Goal: Task Accomplishment & Management: Manage account settings

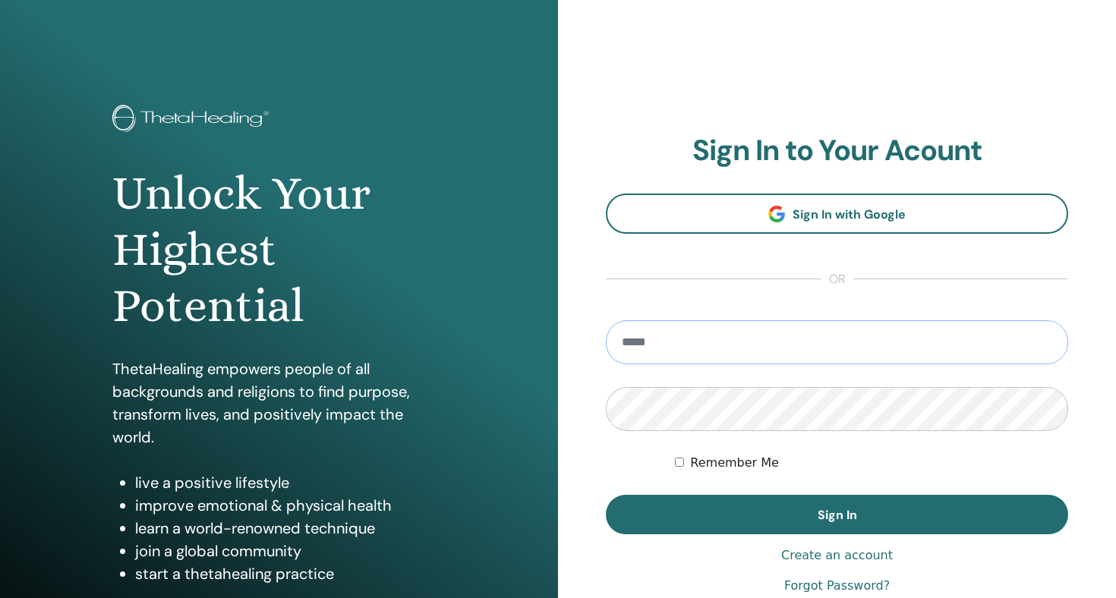
type input "**********"
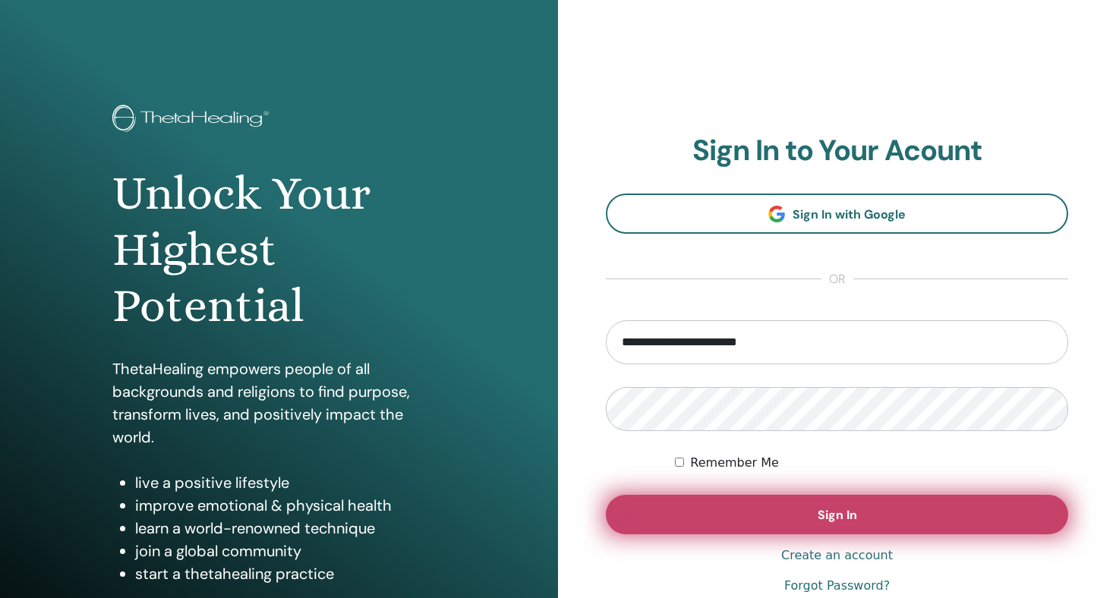
click at [839, 518] on span "Sign In" at bounding box center [836, 515] width 39 height 16
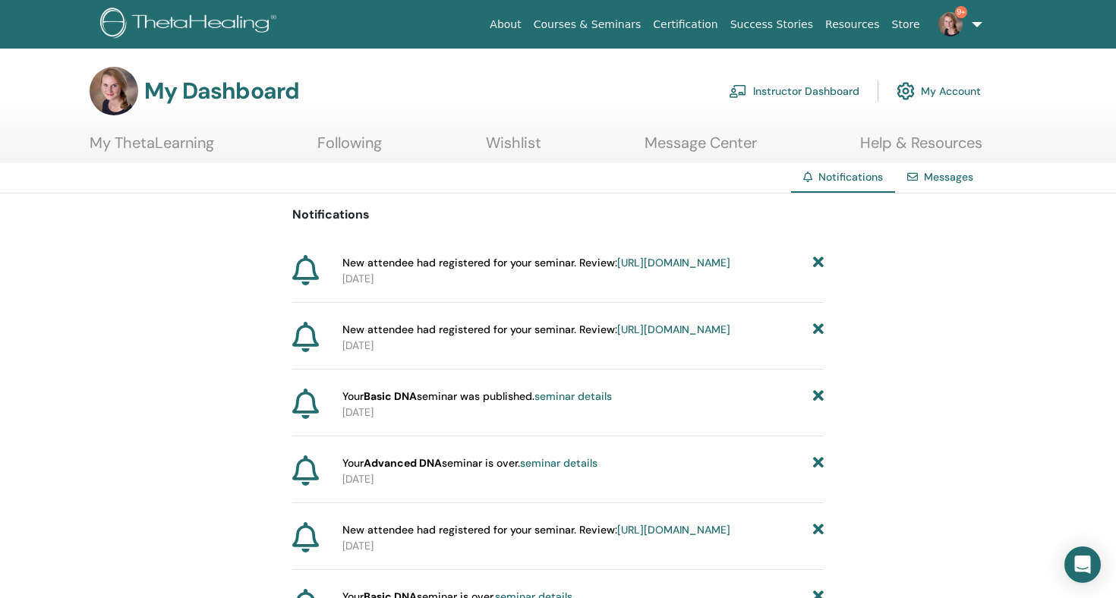
click at [818, 88] on link "Instructor Dashboard" at bounding box center [794, 90] width 131 height 33
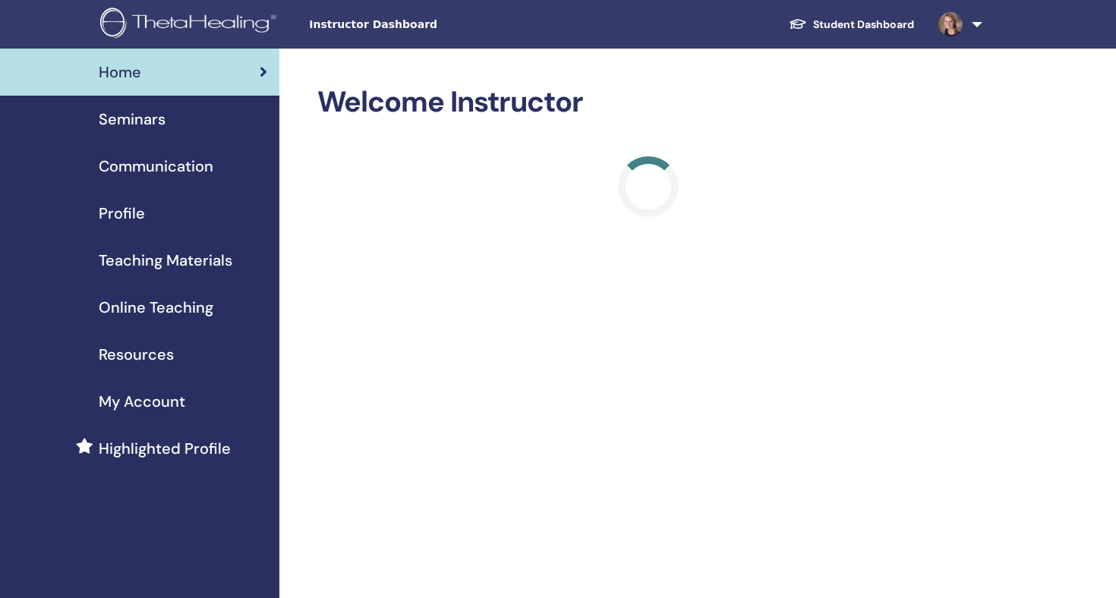
click at [148, 119] on span "Seminars" at bounding box center [132, 119] width 67 height 23
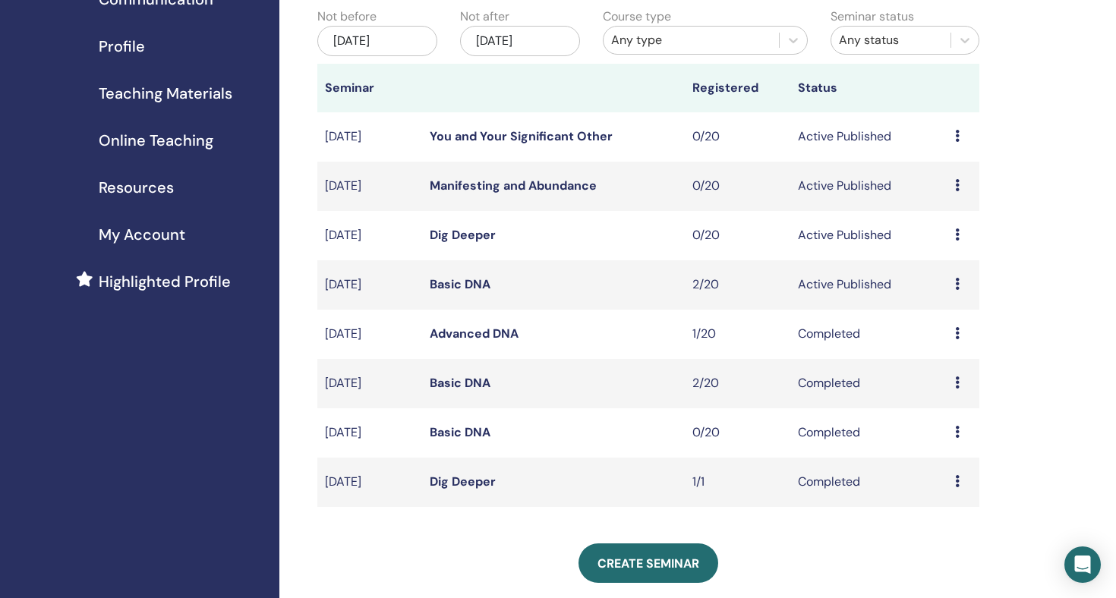
scroll to position [172, 0]
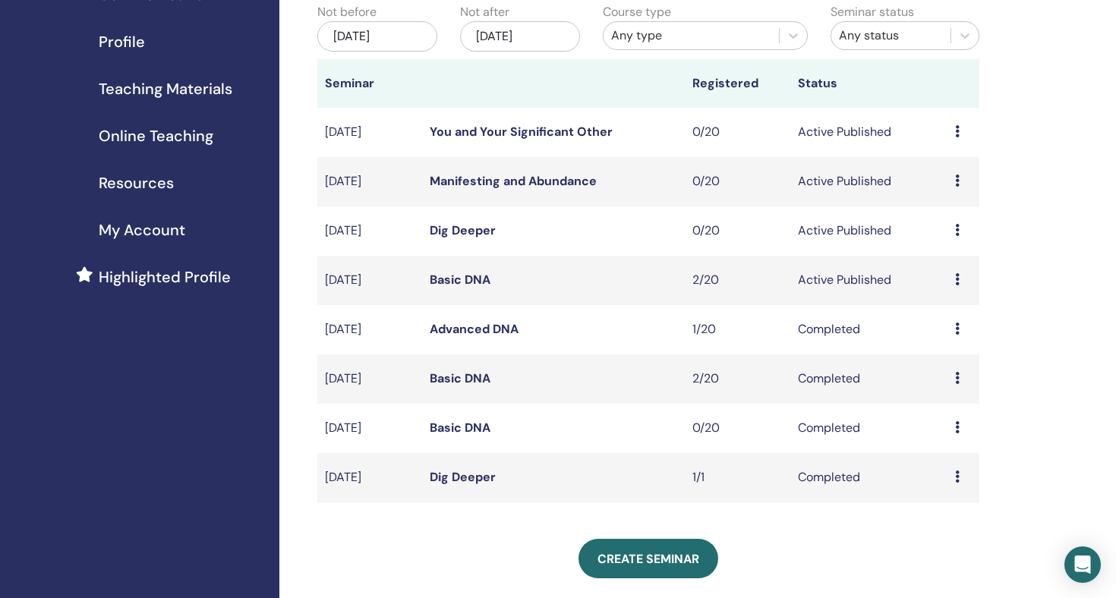
click at [450, 280] on link "Basic DNA" at bounding box center [460, 280] width 61 height 16
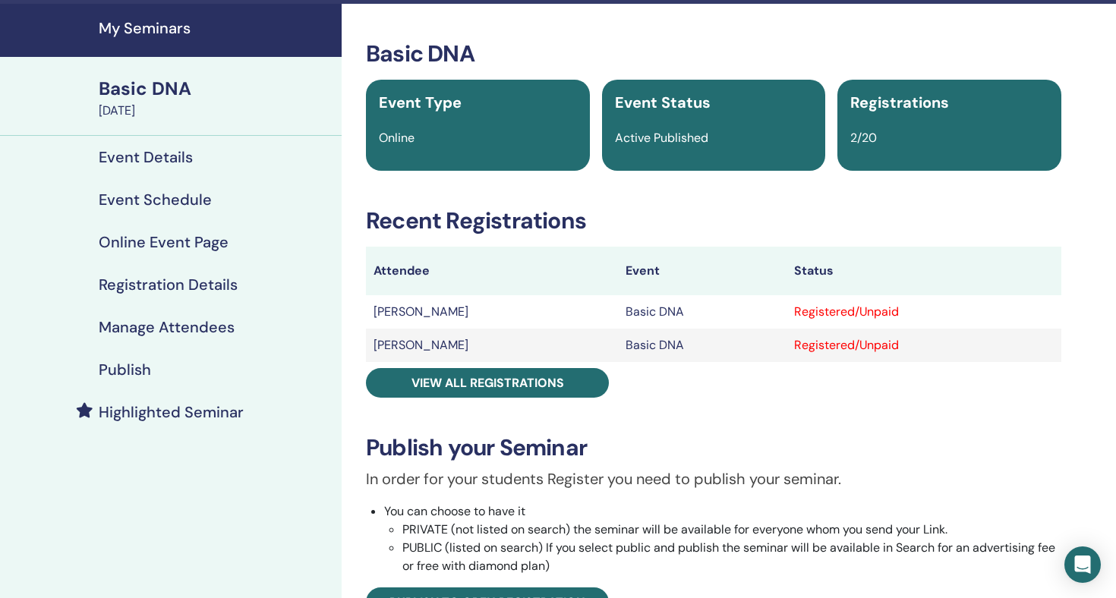
scroll to position [46, 0]
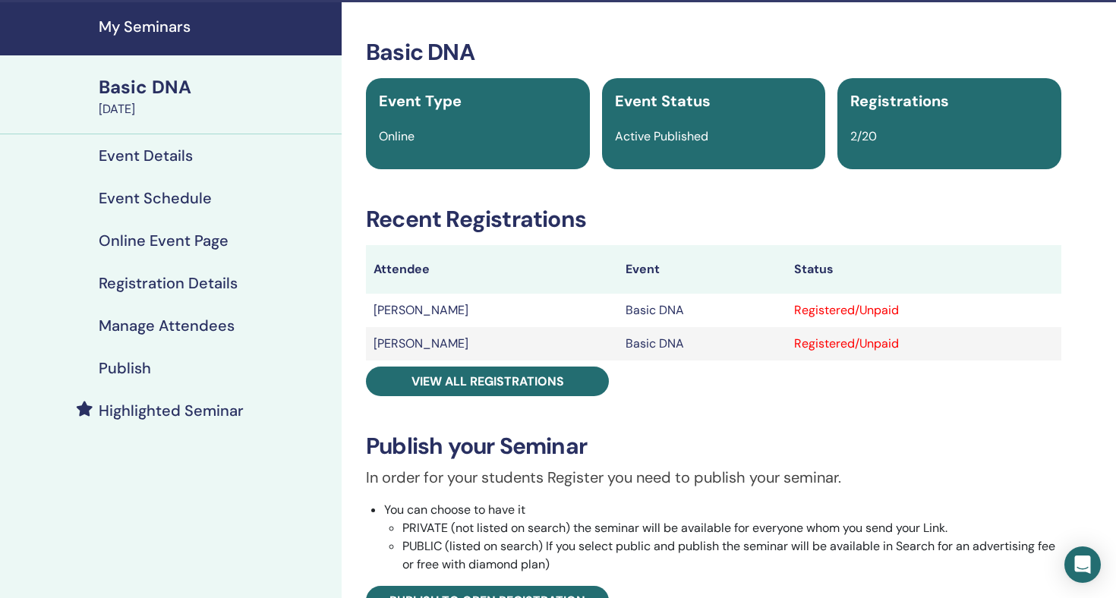
click at [208, 284] on h4 "Registration Details" at bounding box center [168, 283] width 139 height 18
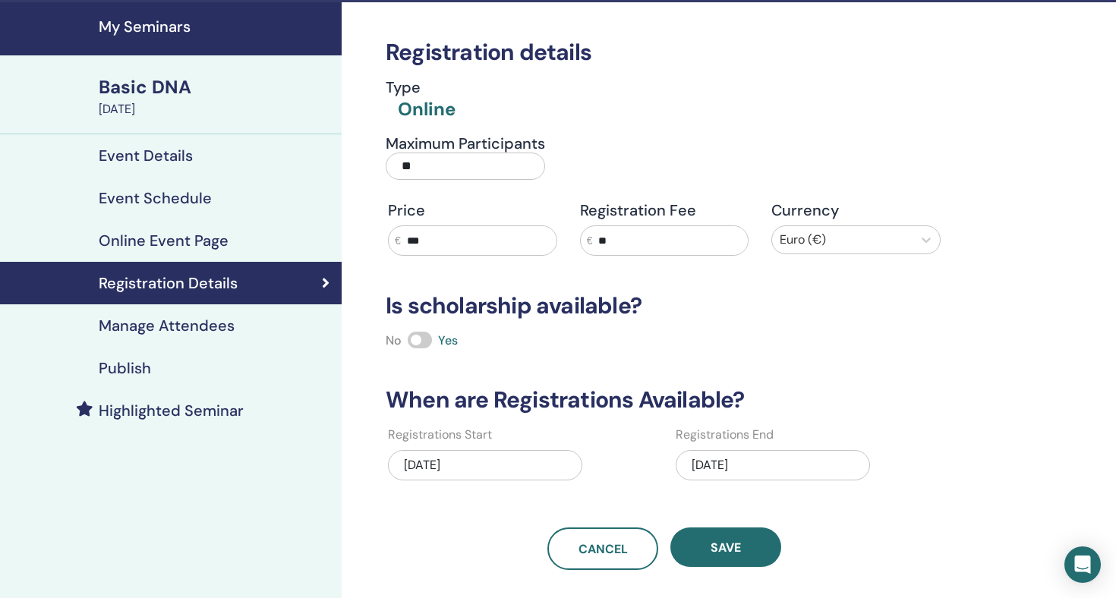
click at [207, 329] on h4 "Manage Attendees" at bounding box center [167, 325] width 136 height 18
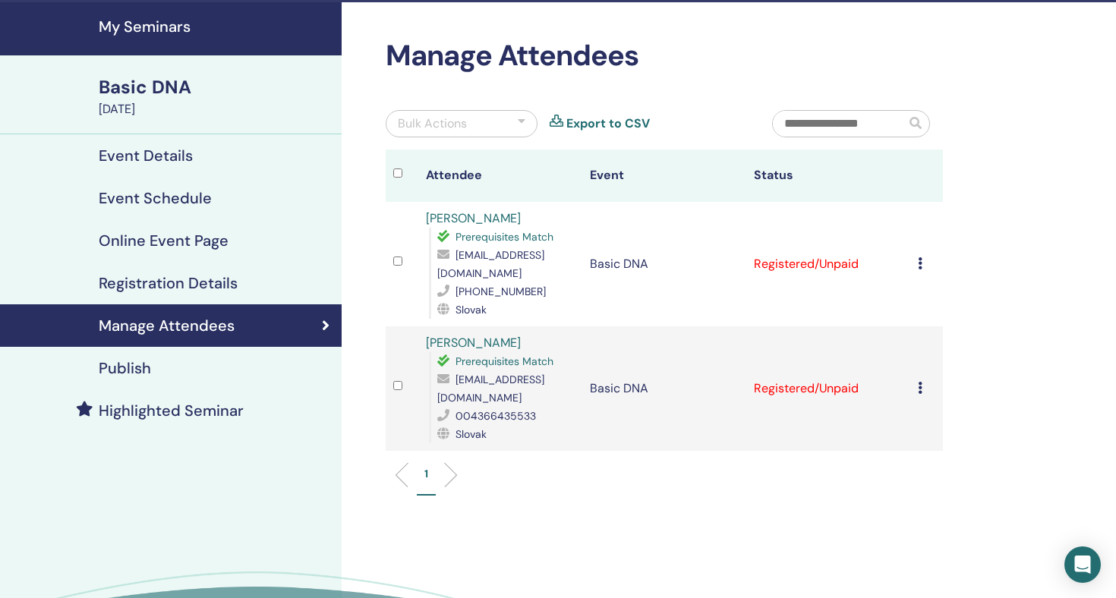
click at [915, 257] on td "Cancel Registration Do not auto-certify Mark as Paid Mark as Unpaid Mark as Abs…" at bounding box center [926, 264] width 33 height 124
click at [918, 257] on icon at bounding box center [920, 263] width 5 height 12
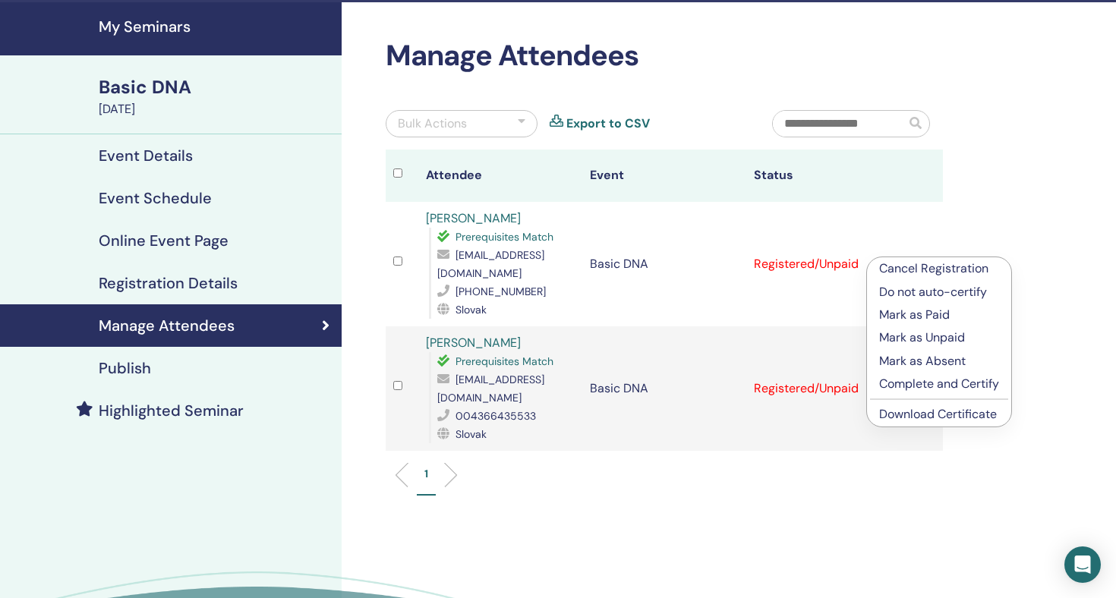
click at [934, 313] on p "Mark as Paid" at bounding box center [939, 315] width 120 height 18
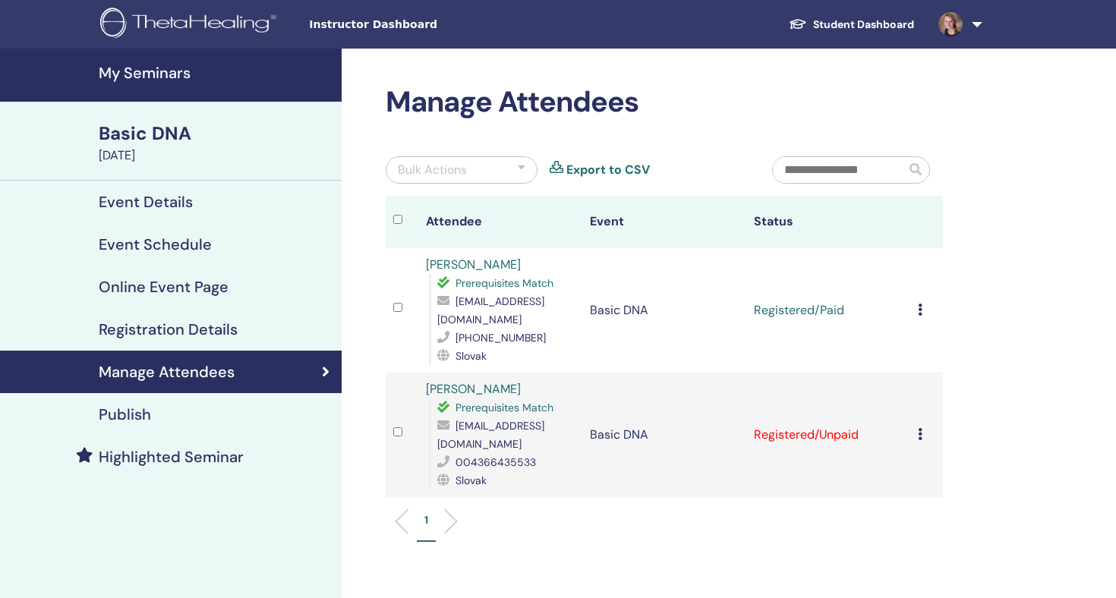
scroll to position [46, 0]
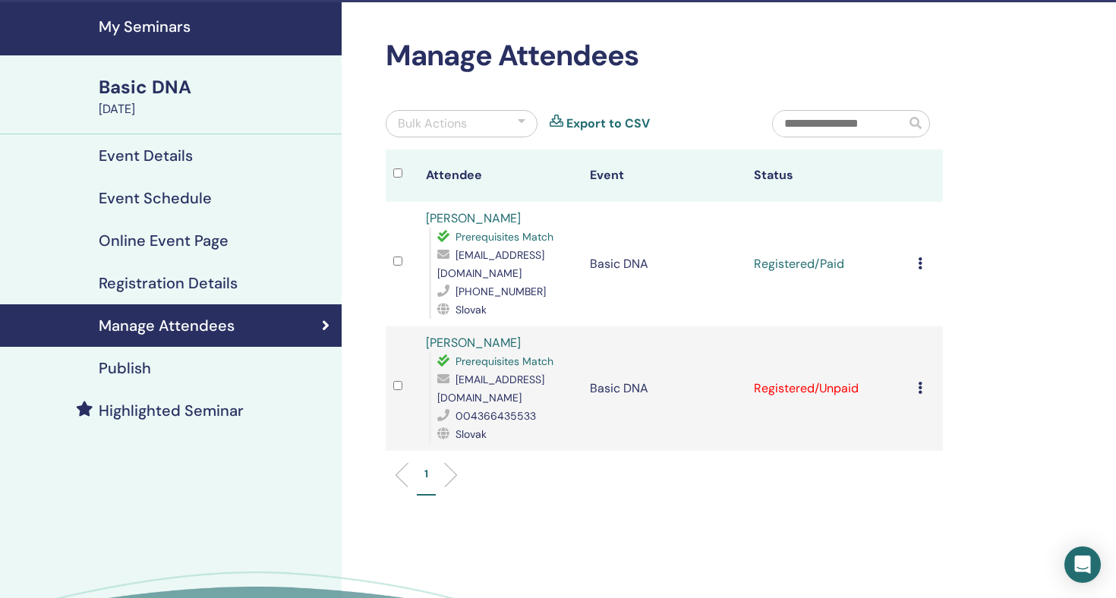
click at [918, 382] on icon at bounding box center [920, 388] width 5 height 12
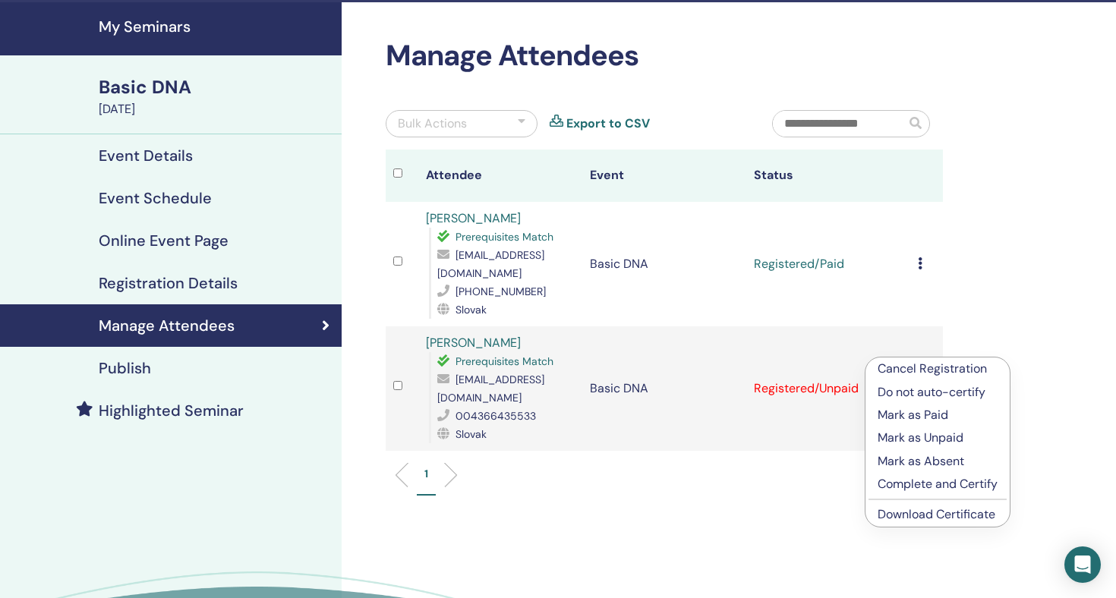
click at [911, 415] on p "Mark as Paid" at bounding box center [937, 415] width 120 height 18
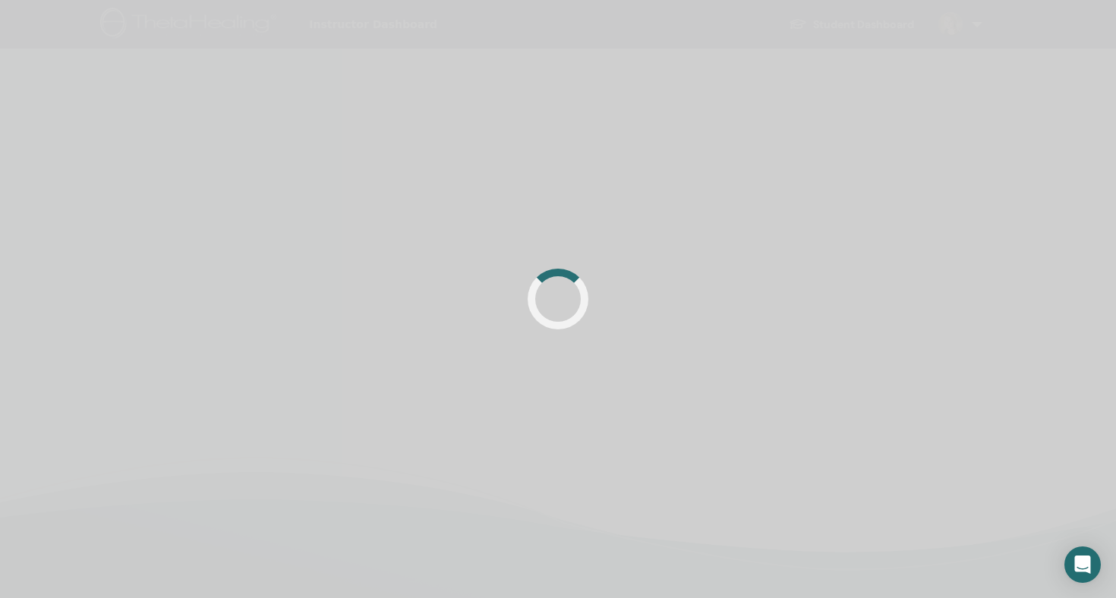
scroll to position [46, 0]
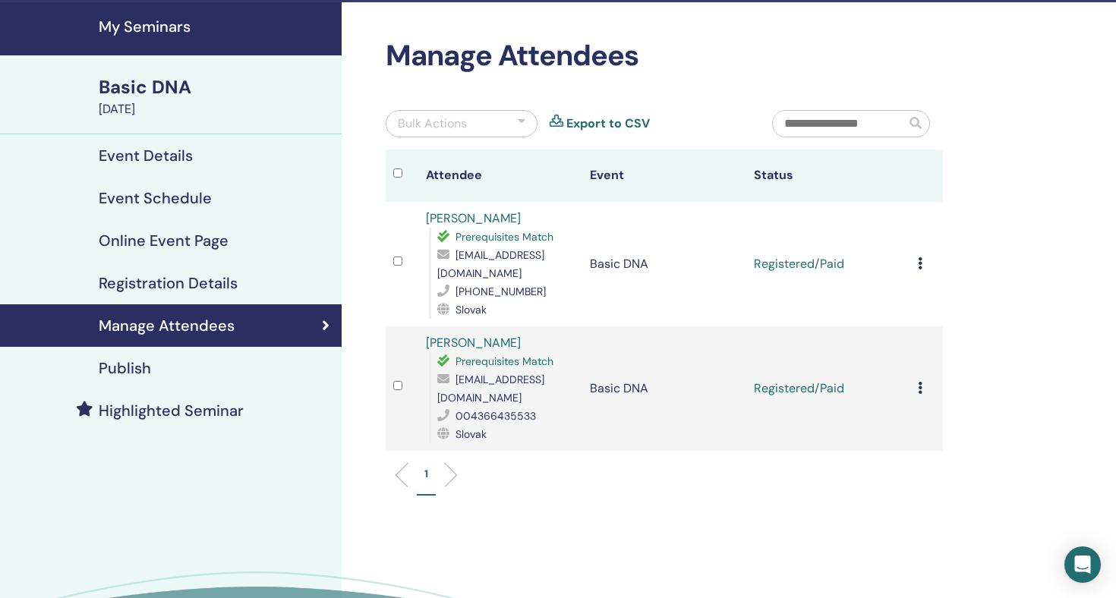
click at [920, 257] on icon at bounding box center [920, 263] width 5 height 12
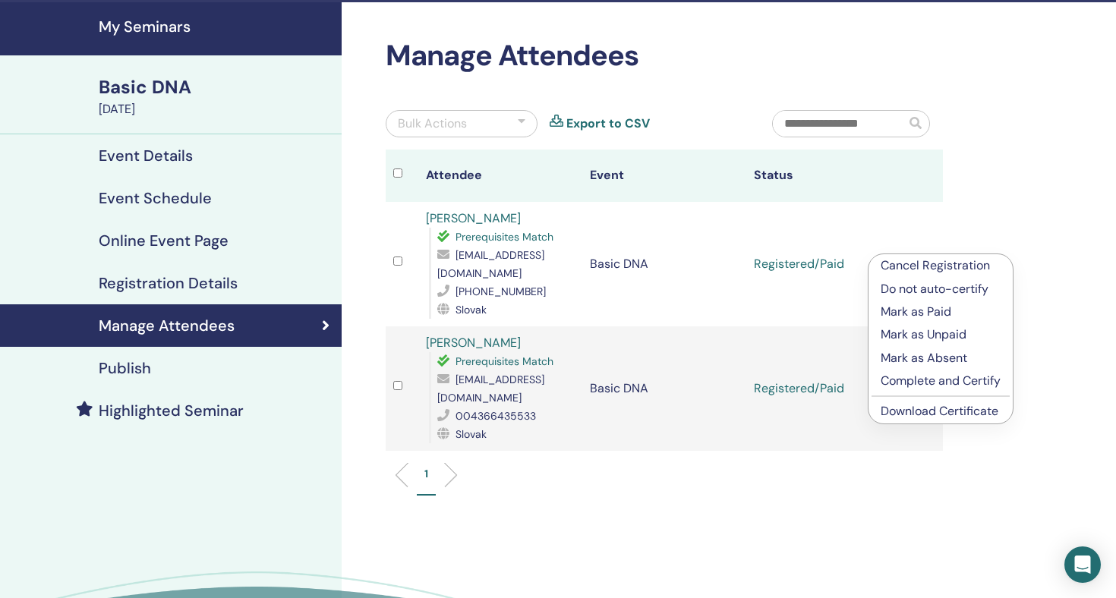
click at [921, 383] on p "Complete and Certify" at bounding box center [940, 381] width 120 height 18
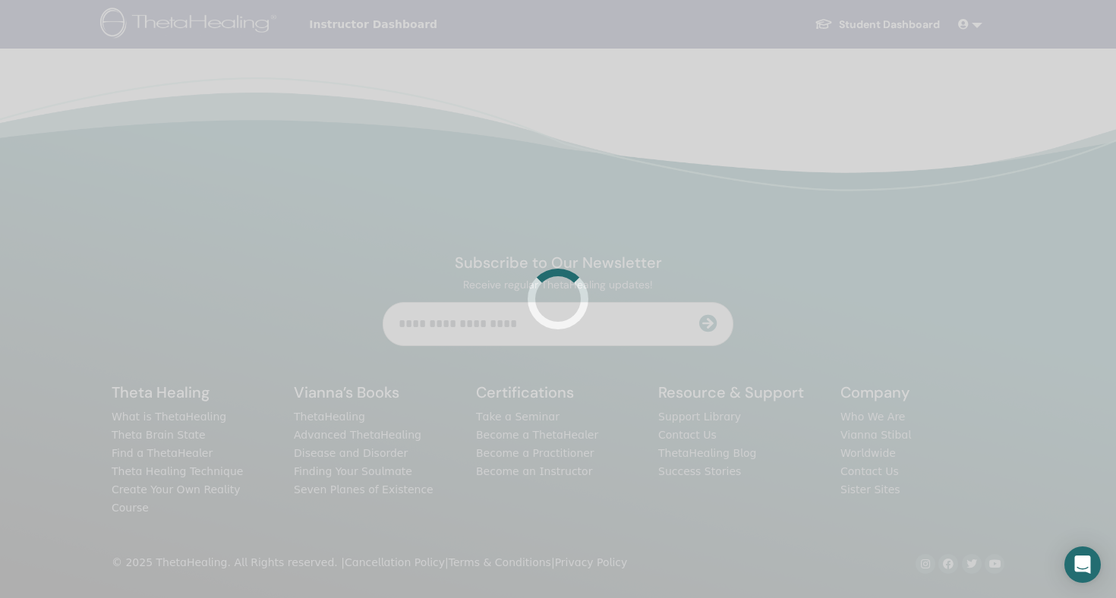
scroll to position [46, 0]
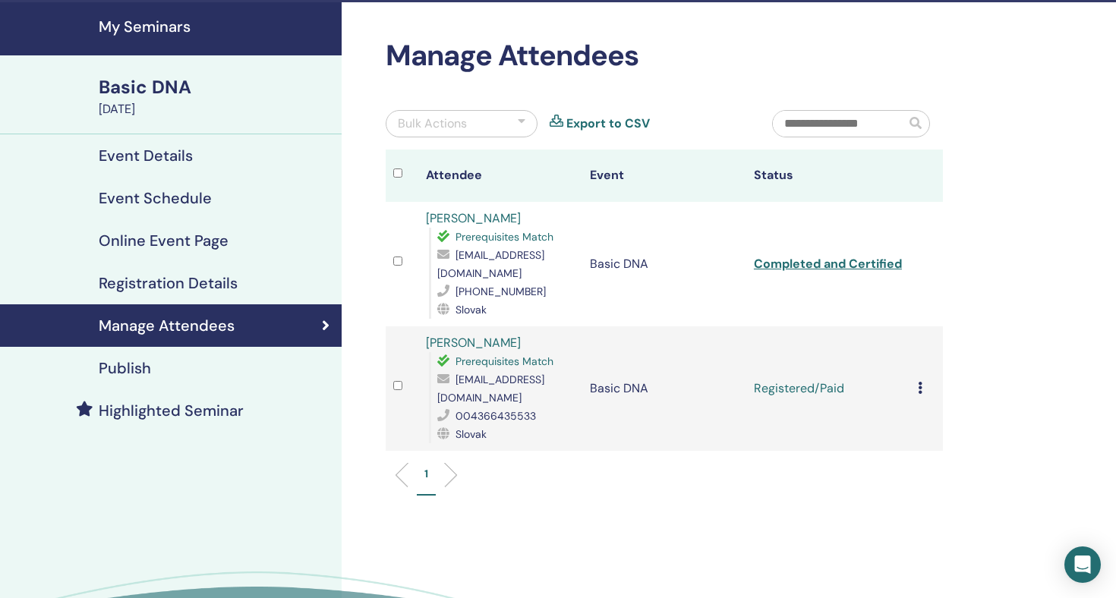
click at [918, 382] on icon at bounding box center [920, 388] width 5 height 12
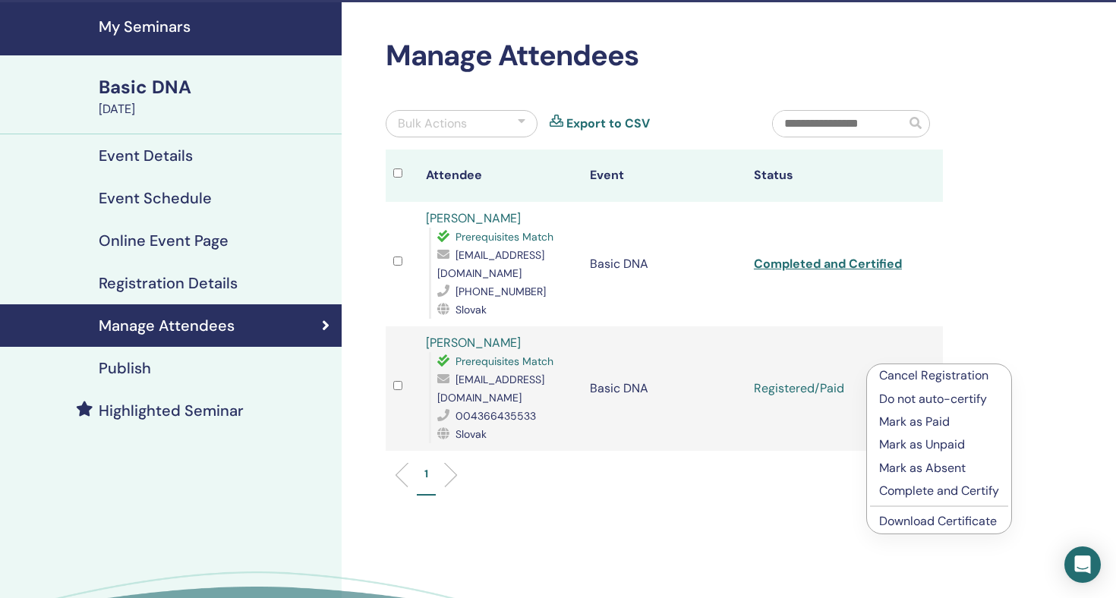
click at [915, 492] on p "Complete and Certify" at bounding box center [939, 491] width 120 height 18
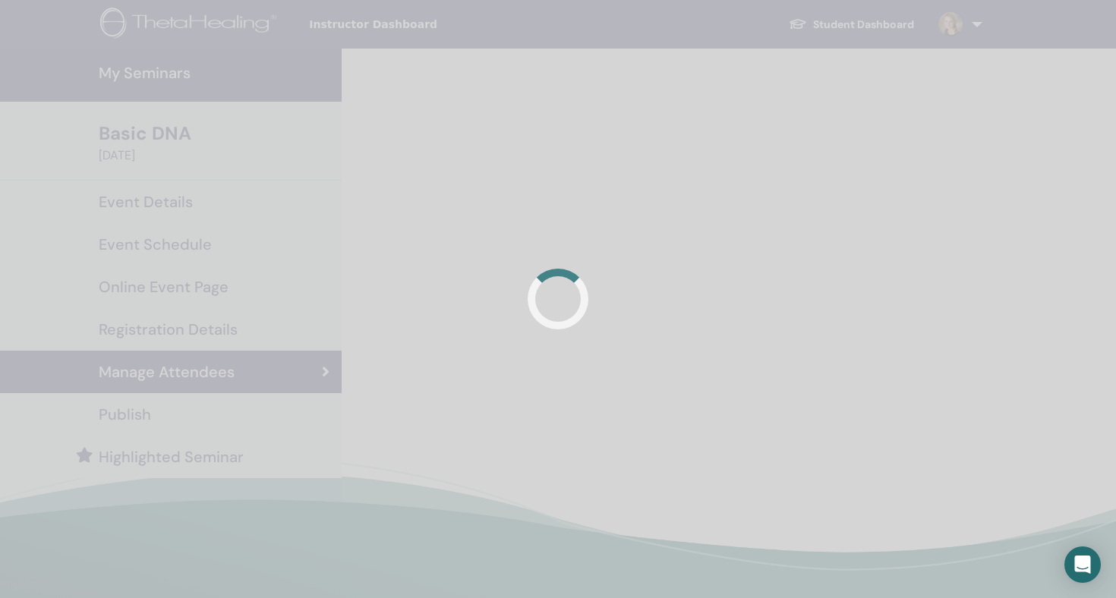
scroll to position [46, 0]
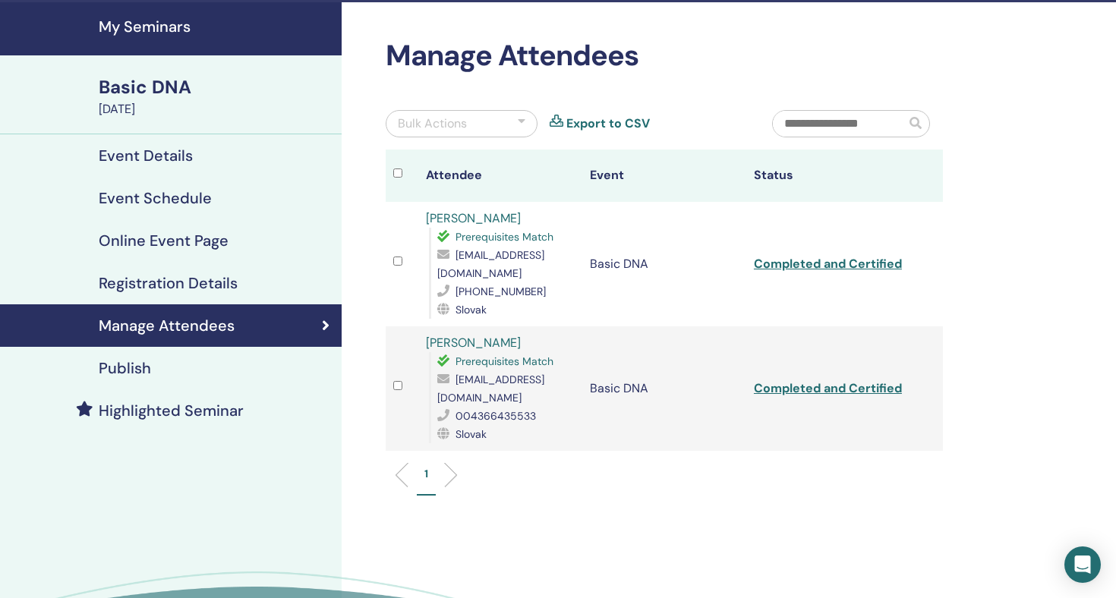
click at [685, 478] on div "Manage Attendees Bulk Actions Export to CSV Attendee Event Status [PERSON_NAME]…" at bounding box center [714, 362] width 744 height 721
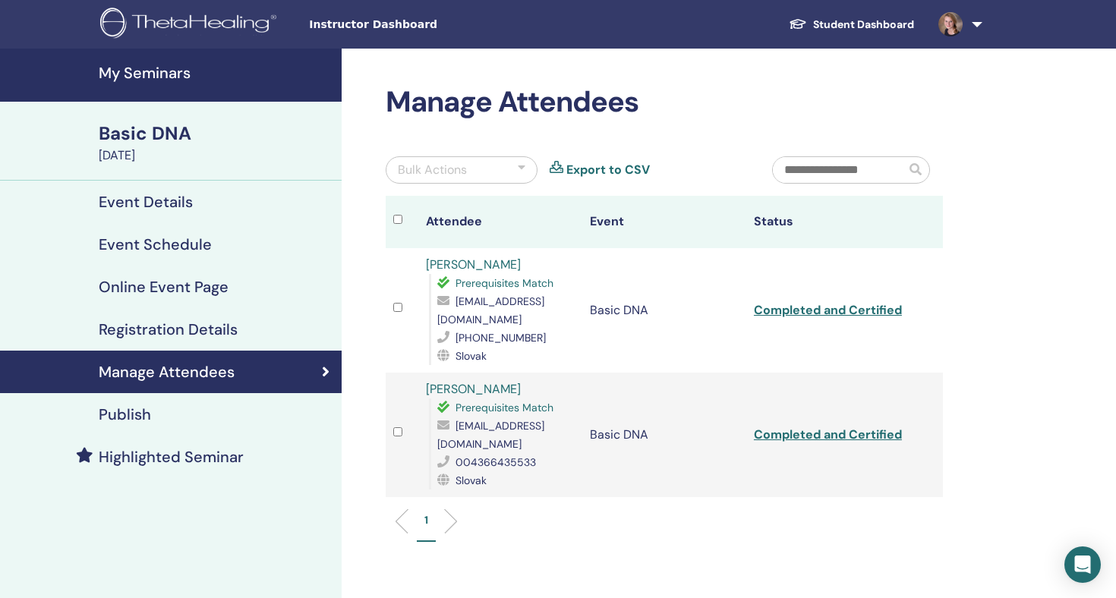
scroll to position [0, 0]
click at [965, 27] on span at bounding box center [950, 23] width 36 height 12
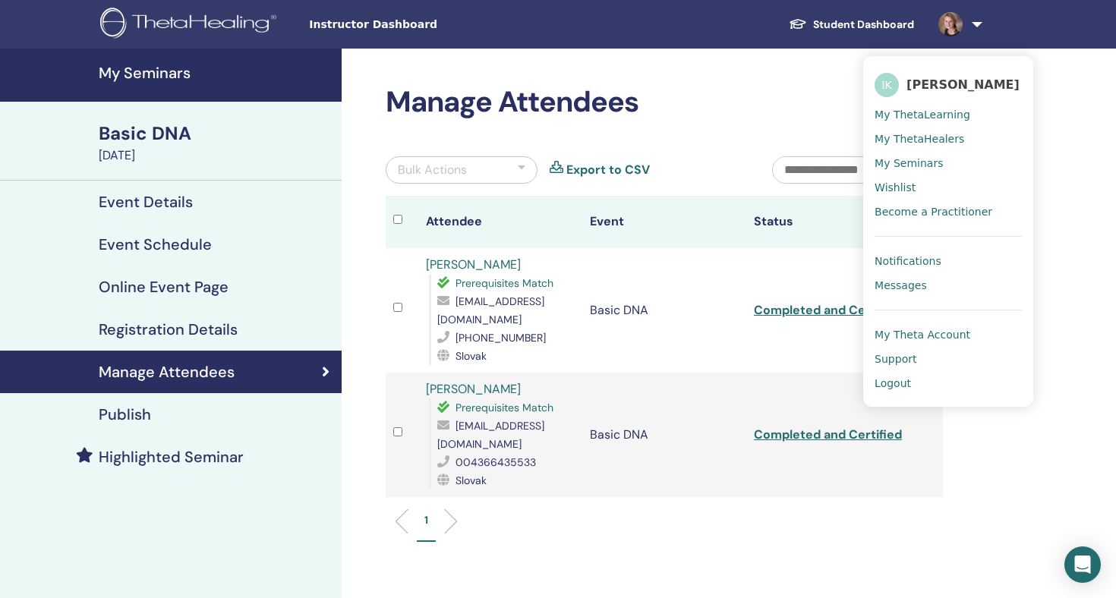
click at [893, 381] on span "Logout" at bounding box center [892, 383] width 36 height 14
